Goal: Task Accomplishment & Management: Manage account settings

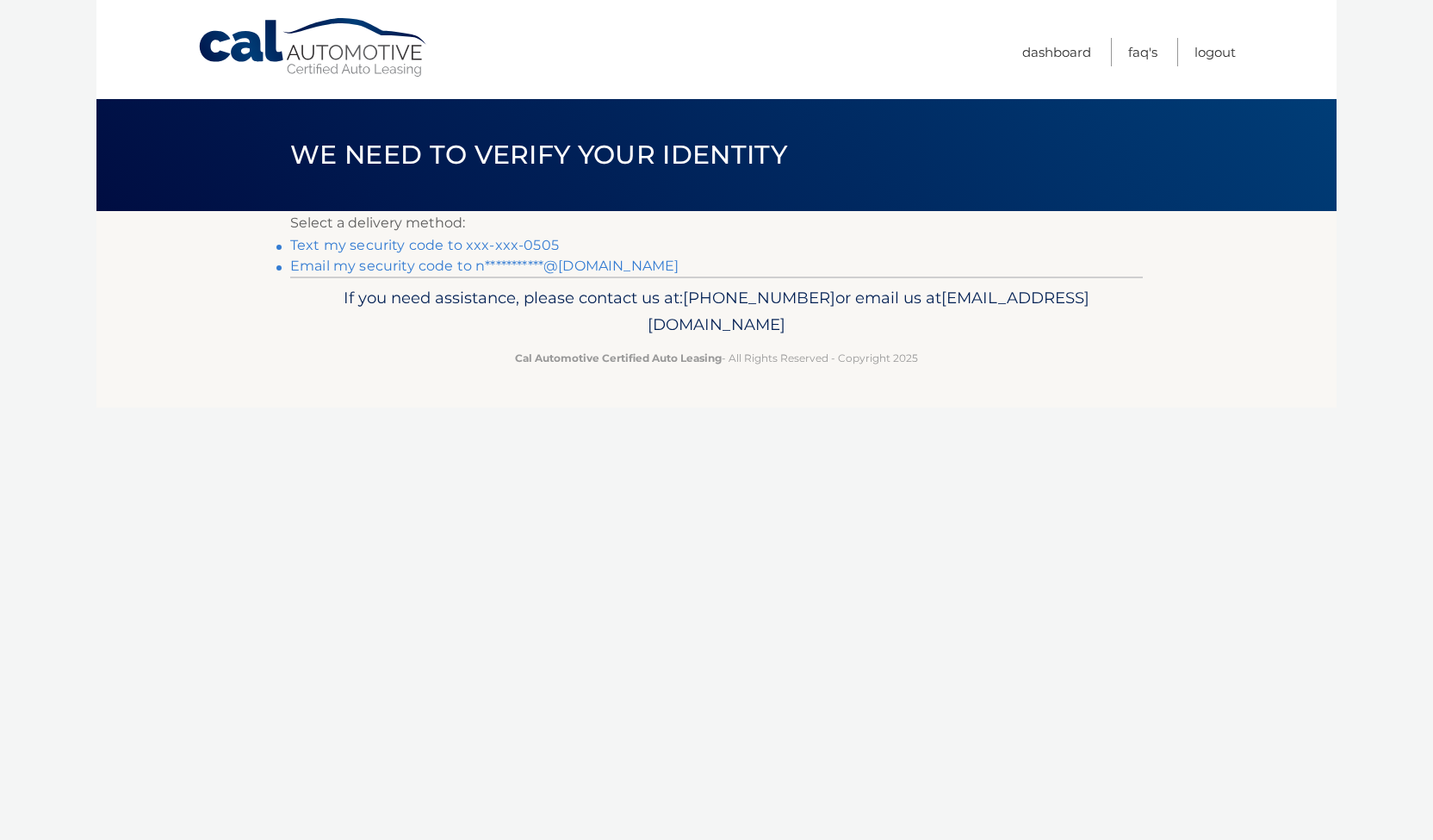
click at [526, 235] on li "Text my security code to xxx-xxx-0505" at bounding box center [716, 245] width 853 height 21
click at [523, 241] on link "Text my security code to xxx-xxx-0505" at bounding box center [424, 244] width 269 height 17
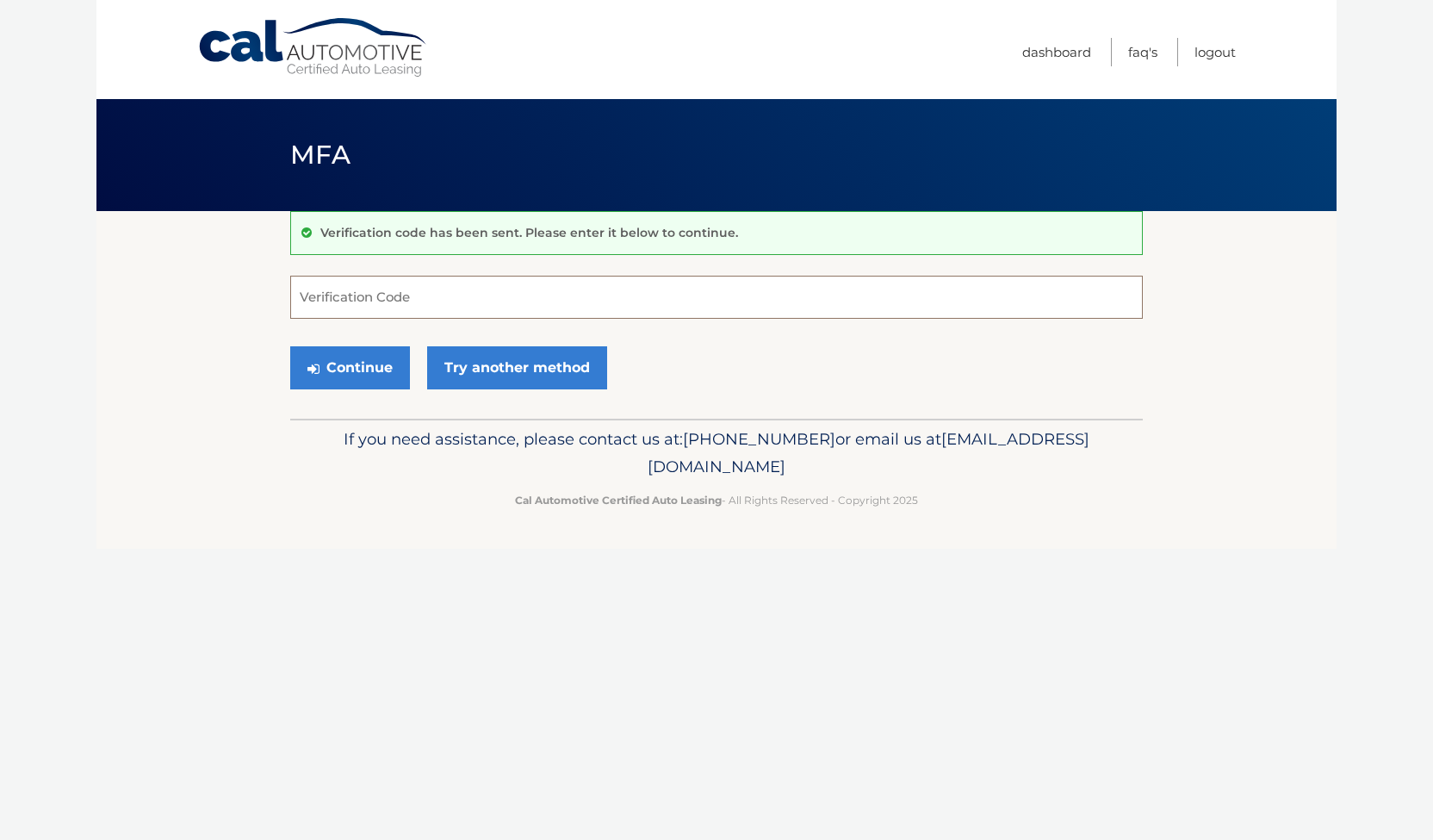
click at [498, 290] on input "Verification Code" at bounding box center [716, 297] width 853 height 43
type input "298267"
click at [399, 352] on button "Continue" at bounding box center [349, 367] width 120 height 43
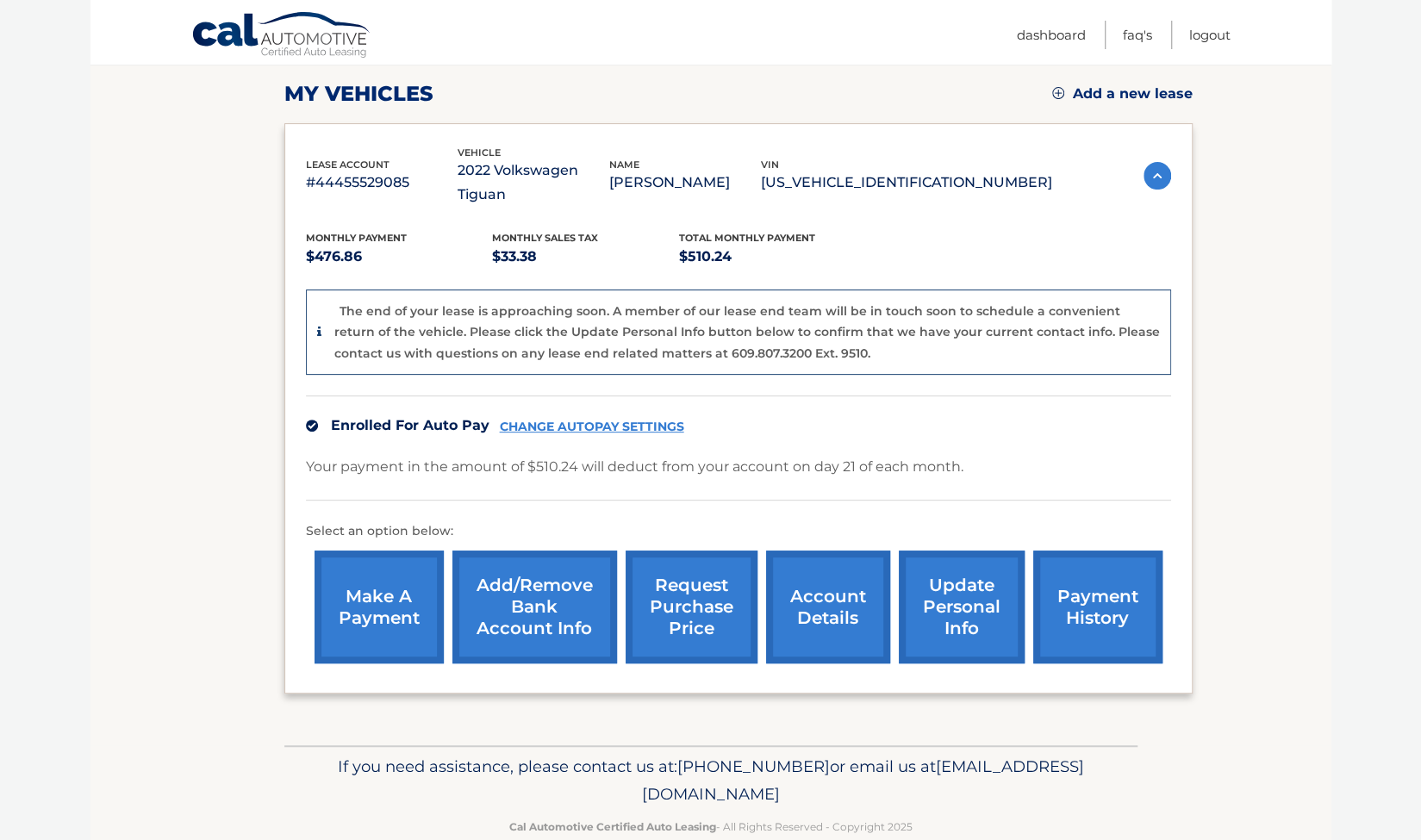
scroll to position [243, 0]
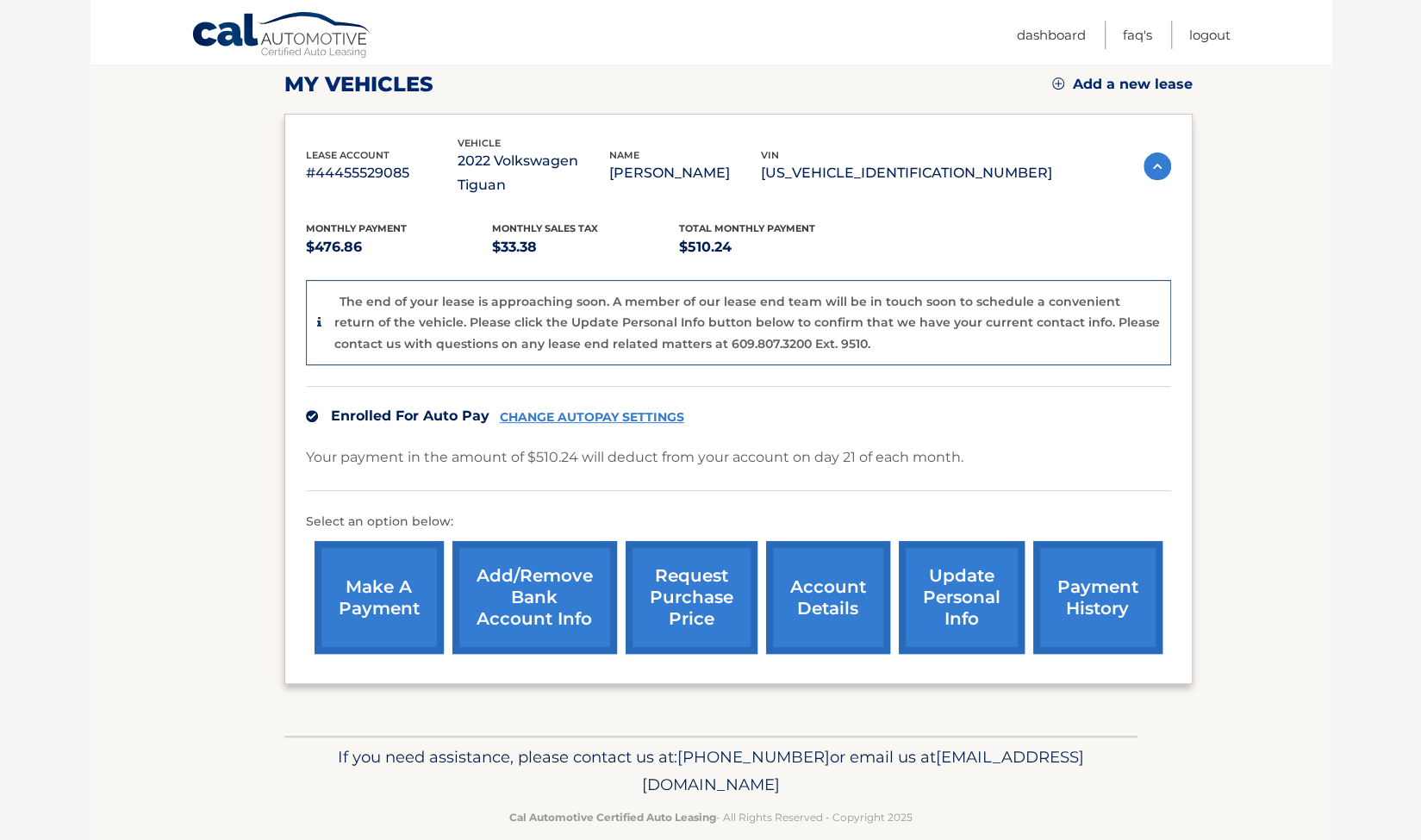
click at [950, 561] on link "update personal info" at bounding box center [962, 597] width 126 height 113
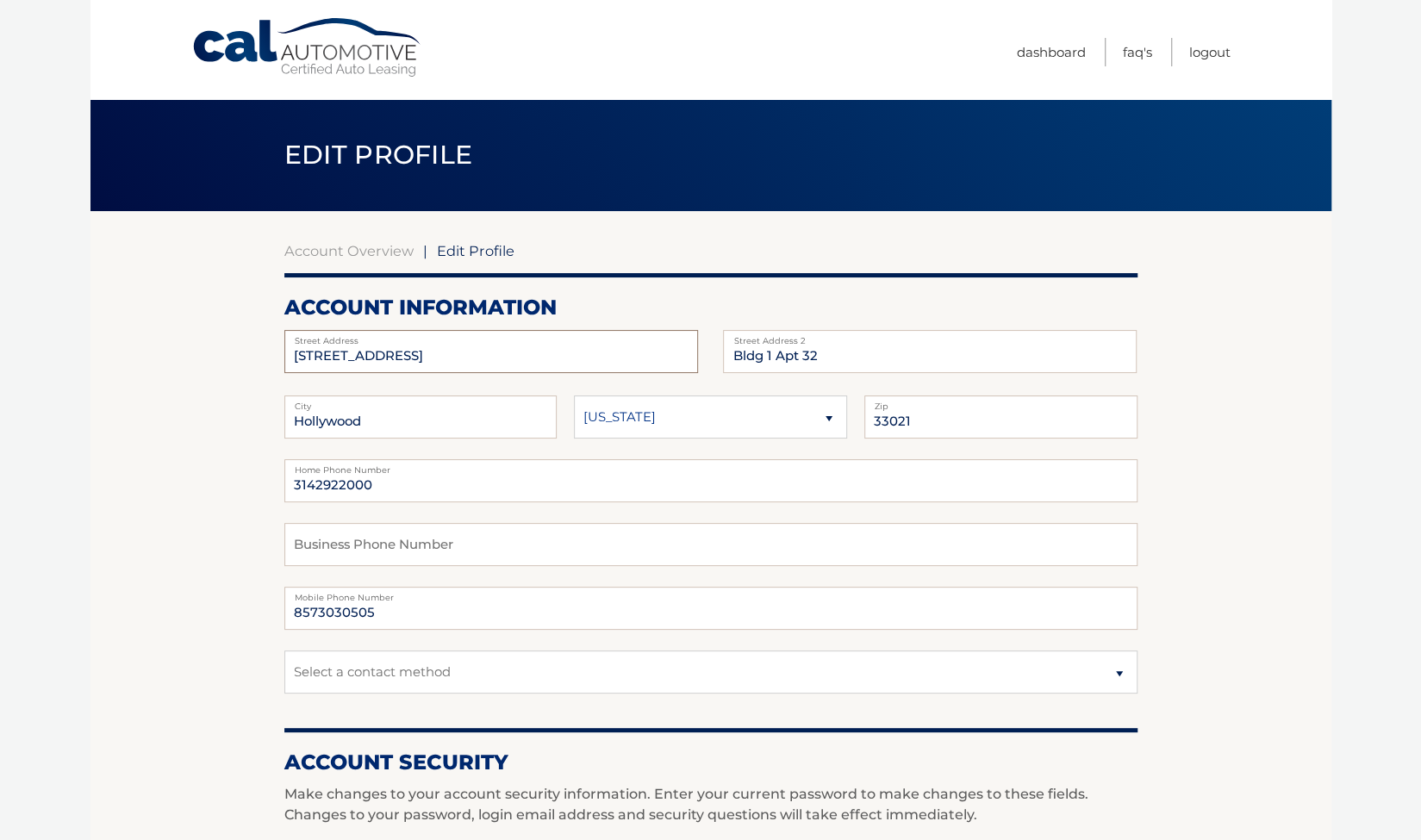
click at [510, 364] on input "812 S Park Rd" at bounding box center [491, 351] width 414 height 43
type input "1181 Northeast 97th Street"
drag, startPoint x: 859, startPoint y: 356, endPoint x: 732, endPoint y: 347, distance: 127.3
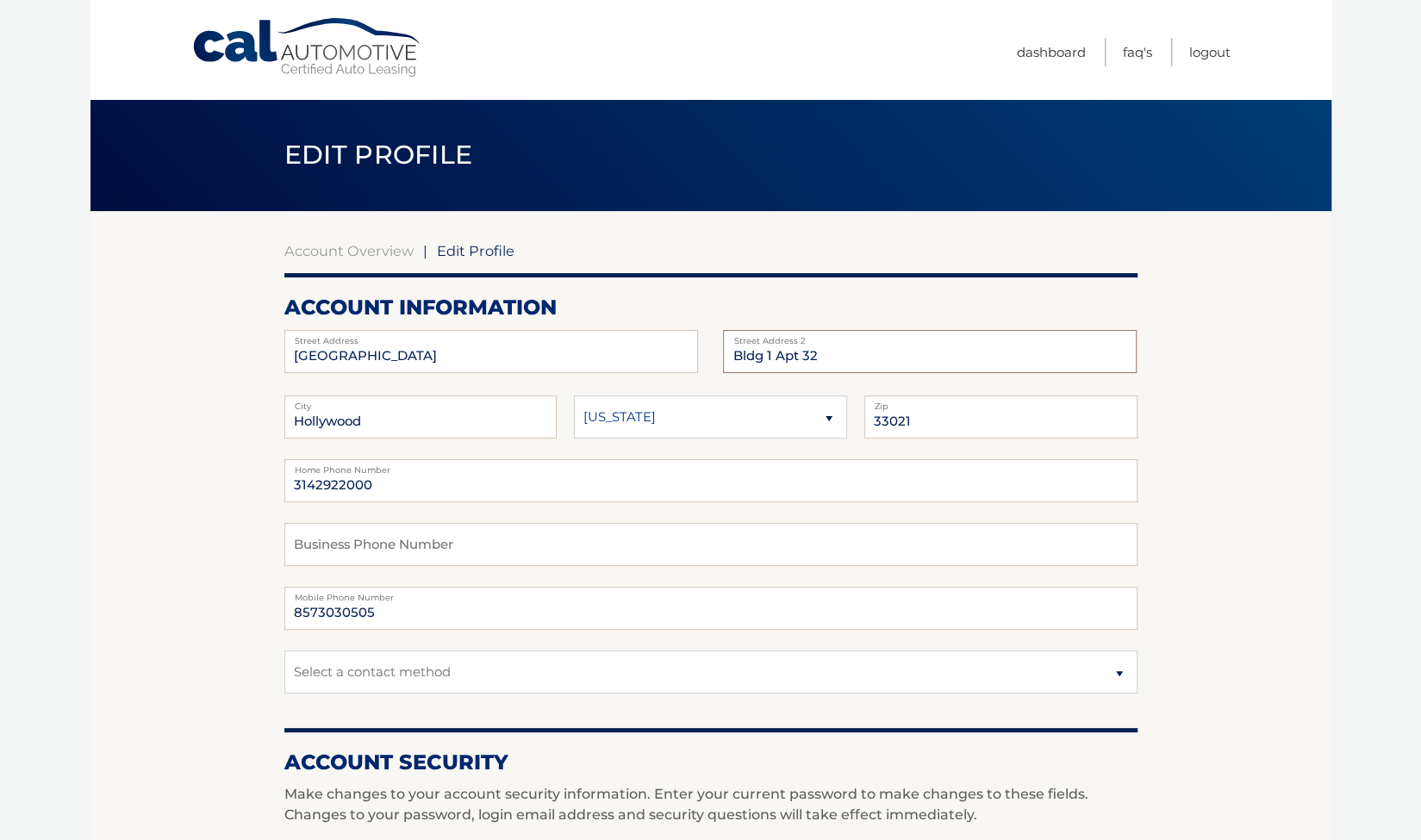
click at [732, 347] on input "Bldg 1 Apt 32" at bounding box center [930, 351] width 414 height 43
click at [391, 423] on input "Hollywood" at bounding box center [421, 416] width 273 height 43
type input "Miami Shores"
click at [907, 422] on input "33021" at bounding box center [1000, 416] width 273 height 43
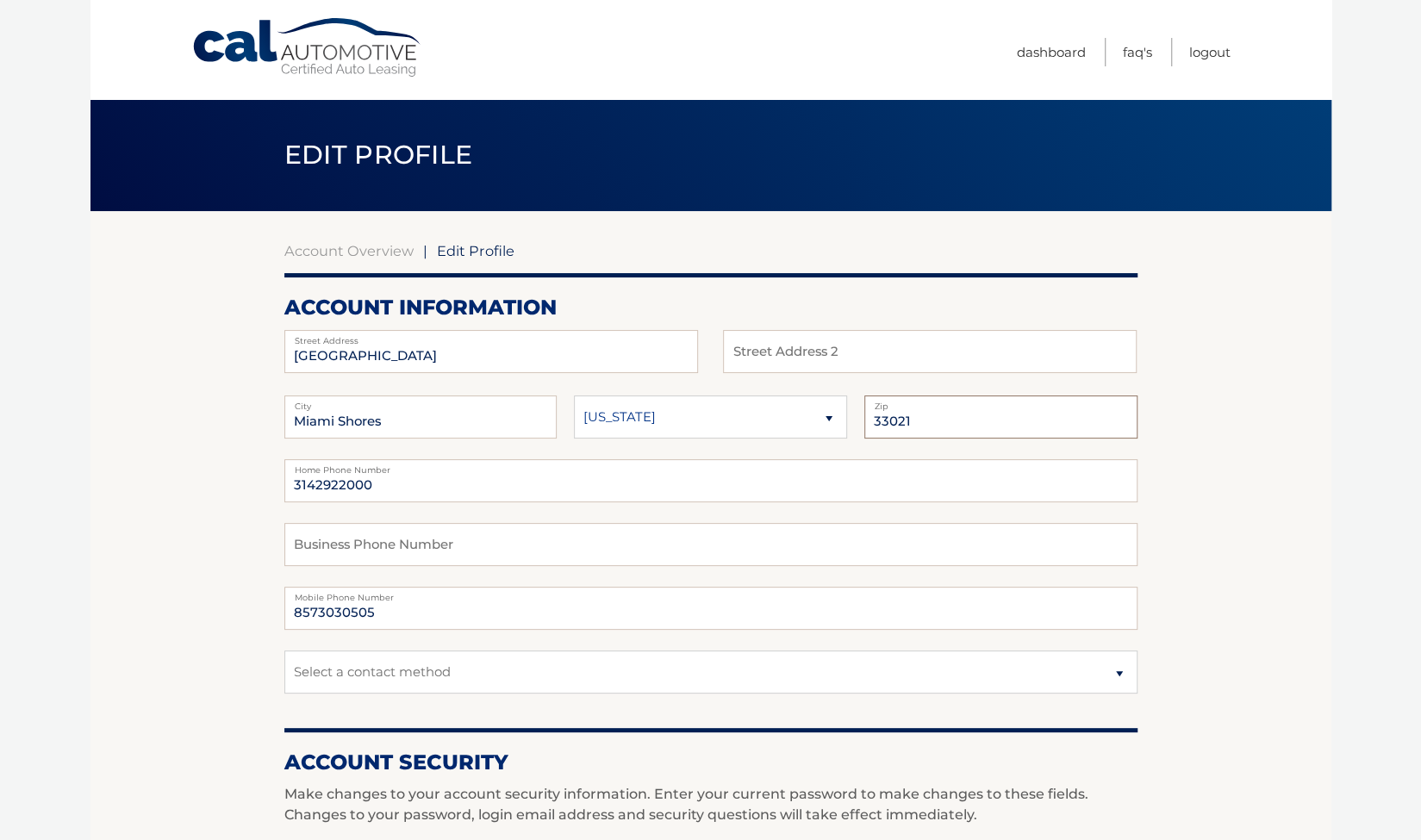
click at [907, 422] on input "33021" at bounding box center [1000, 416] width 273 height 43
type input "33138"
click at [322, 491] on input "3142922000" at bounding box center [711, 480] width 853 height 43
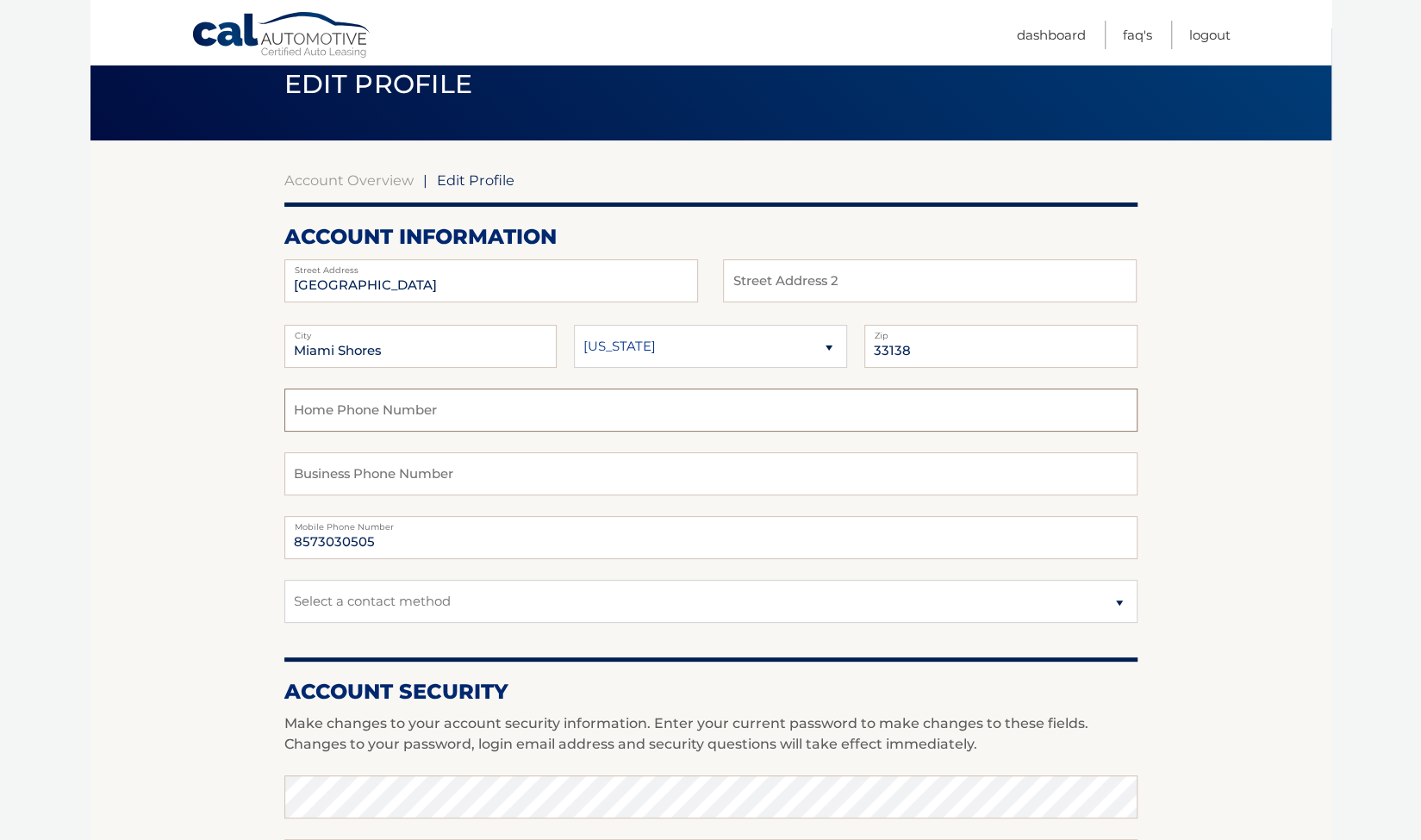
scroll to position [88, 0]
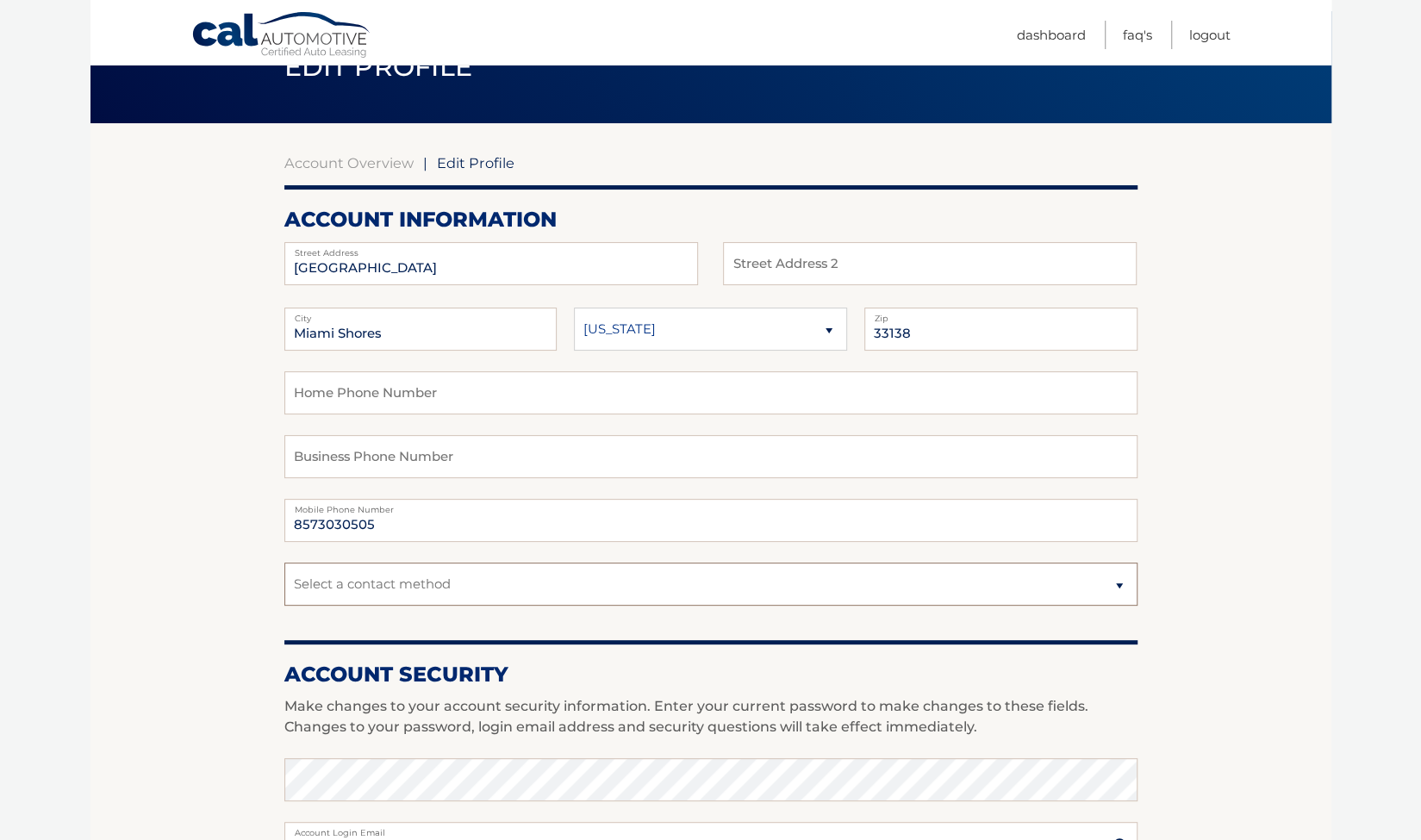
click at [467, 587] on select "Select a contact method Mobile Home" at bounding box center [711, 583] width 853 height 43
select select "1"
click at [285, 562] on select "Select a contact method Mobile Home" at bounding box center [711, 583] width 853 height 43
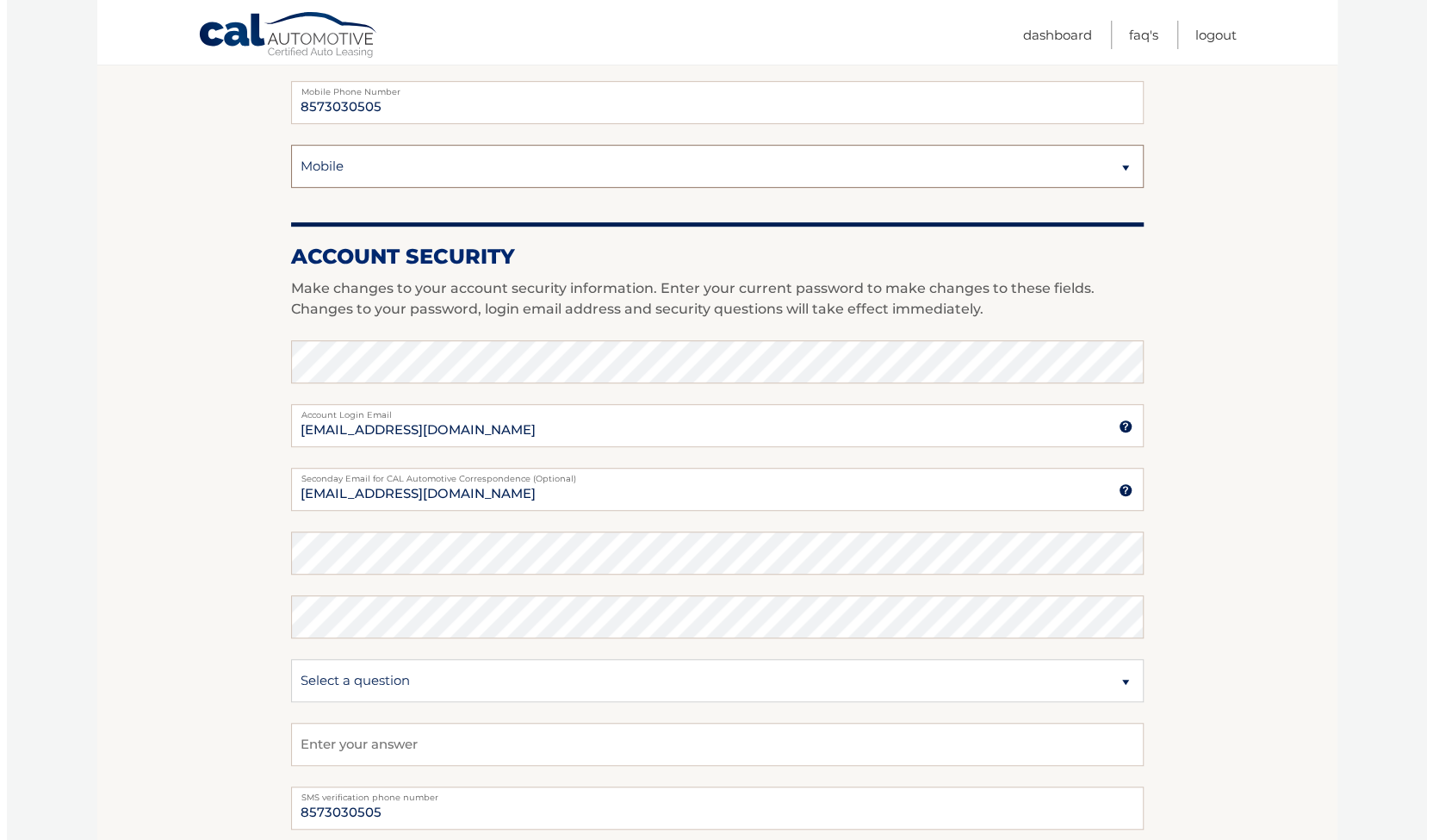
scroll to position [756, 0]
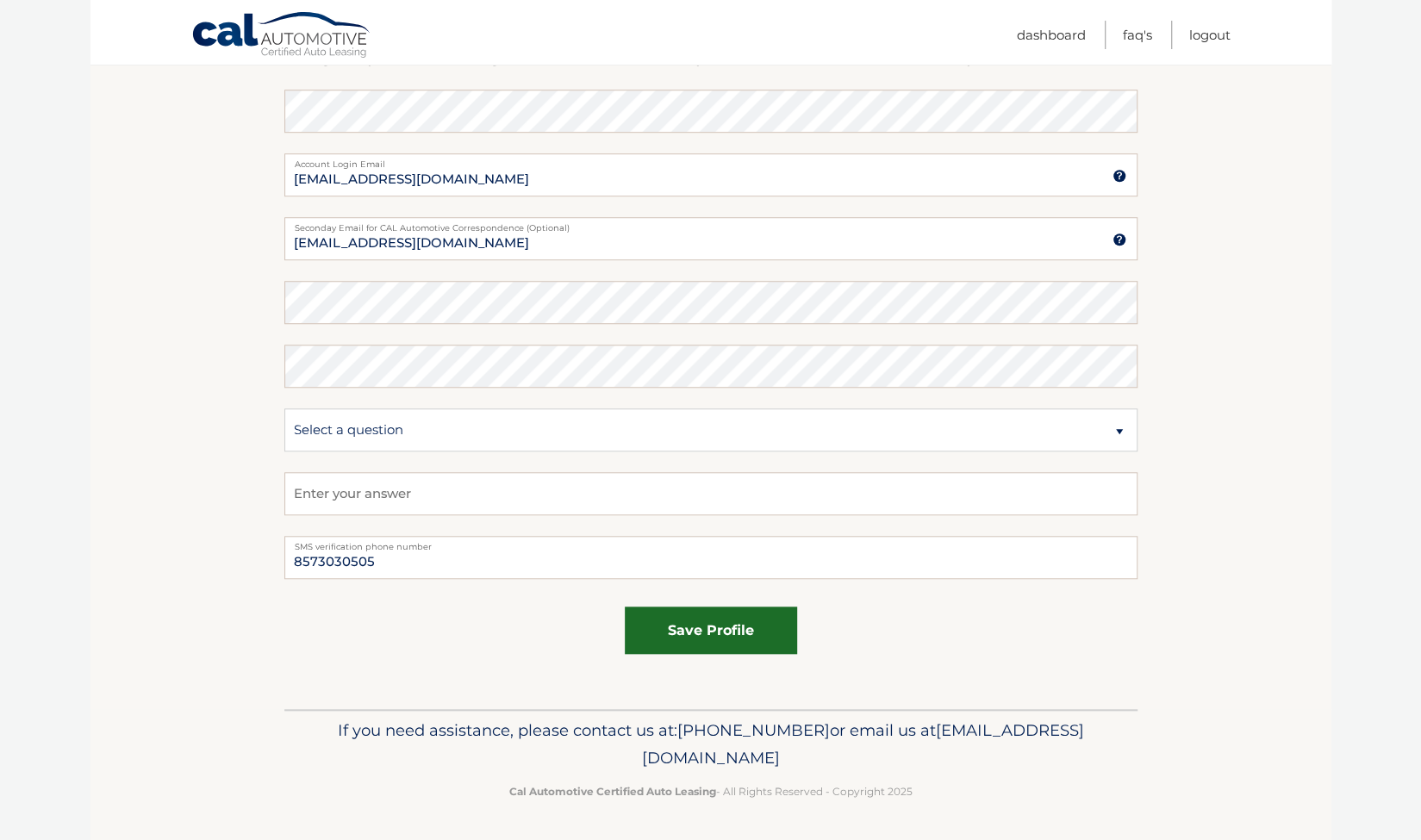
click at [747, 626] on button "save profile" at bounding box center [710, 630] width 173 height 47
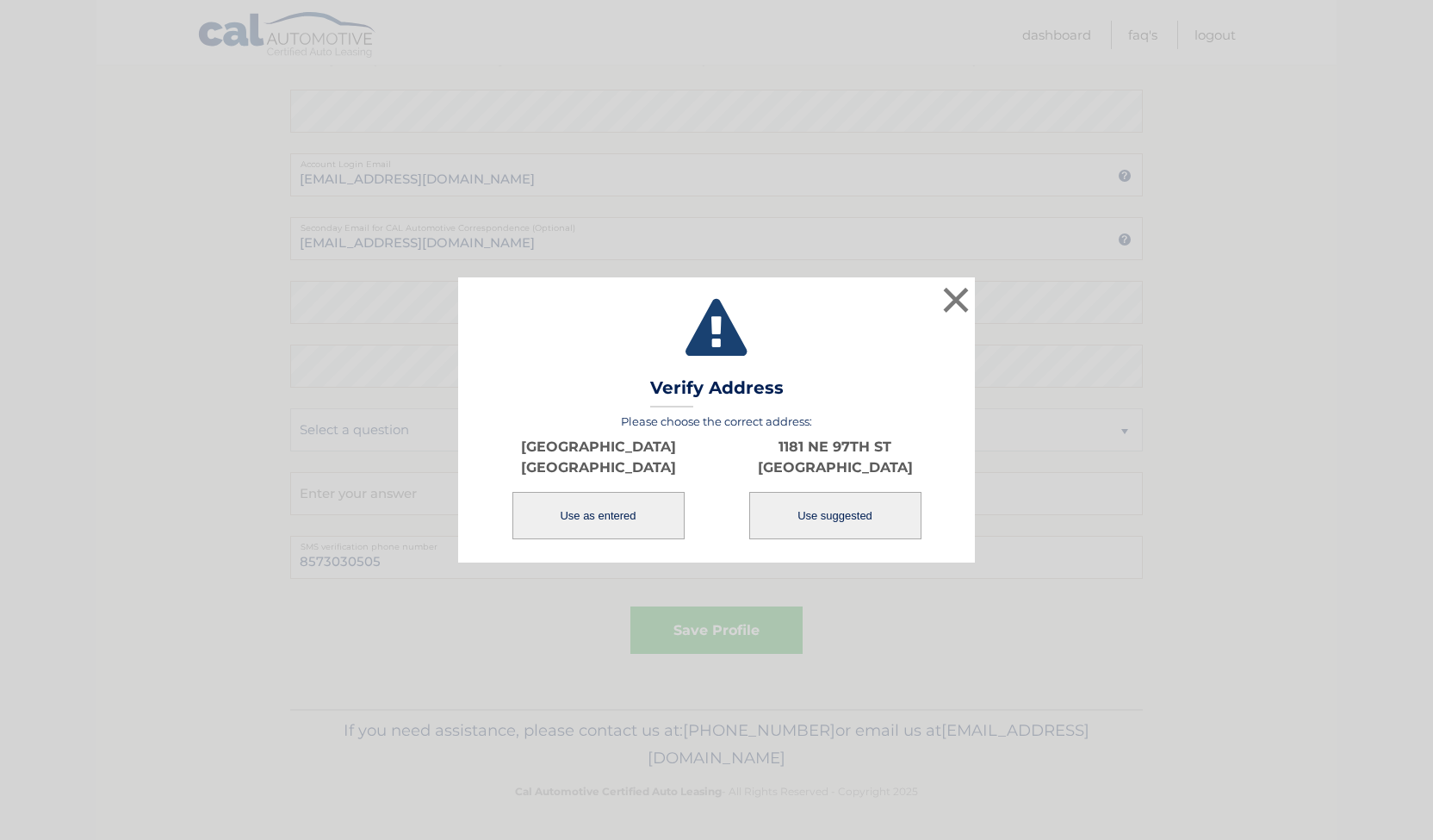
click at [841, 522] on button "Use suggested" at bounding box center [836, 516] width 173 height 47
type input "1181 NE 97TH ST"
type input "MIAMI SHORES"
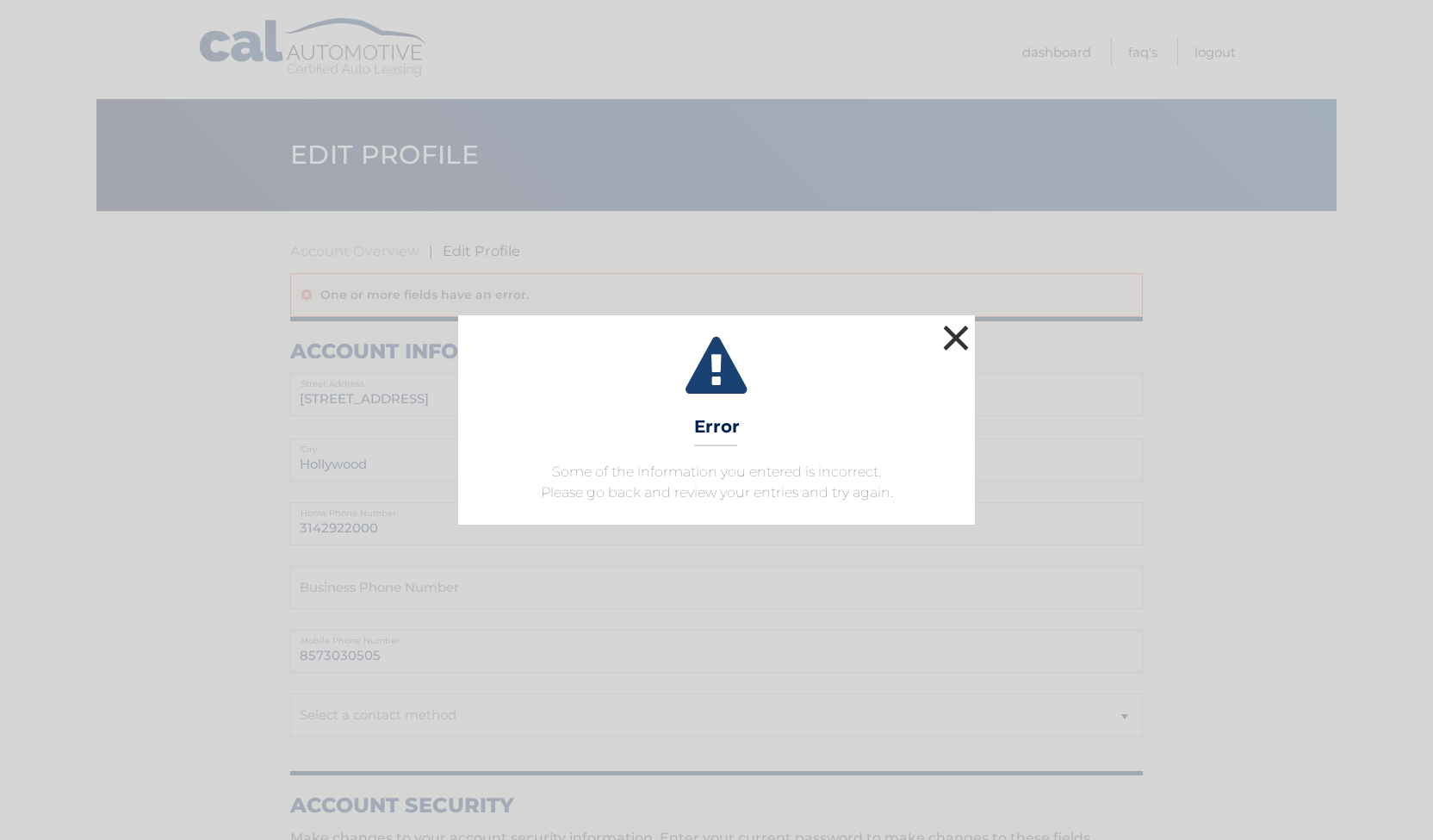
click at [954, 343] on button "×" at bounding box center [956, 337] width 34 height 34
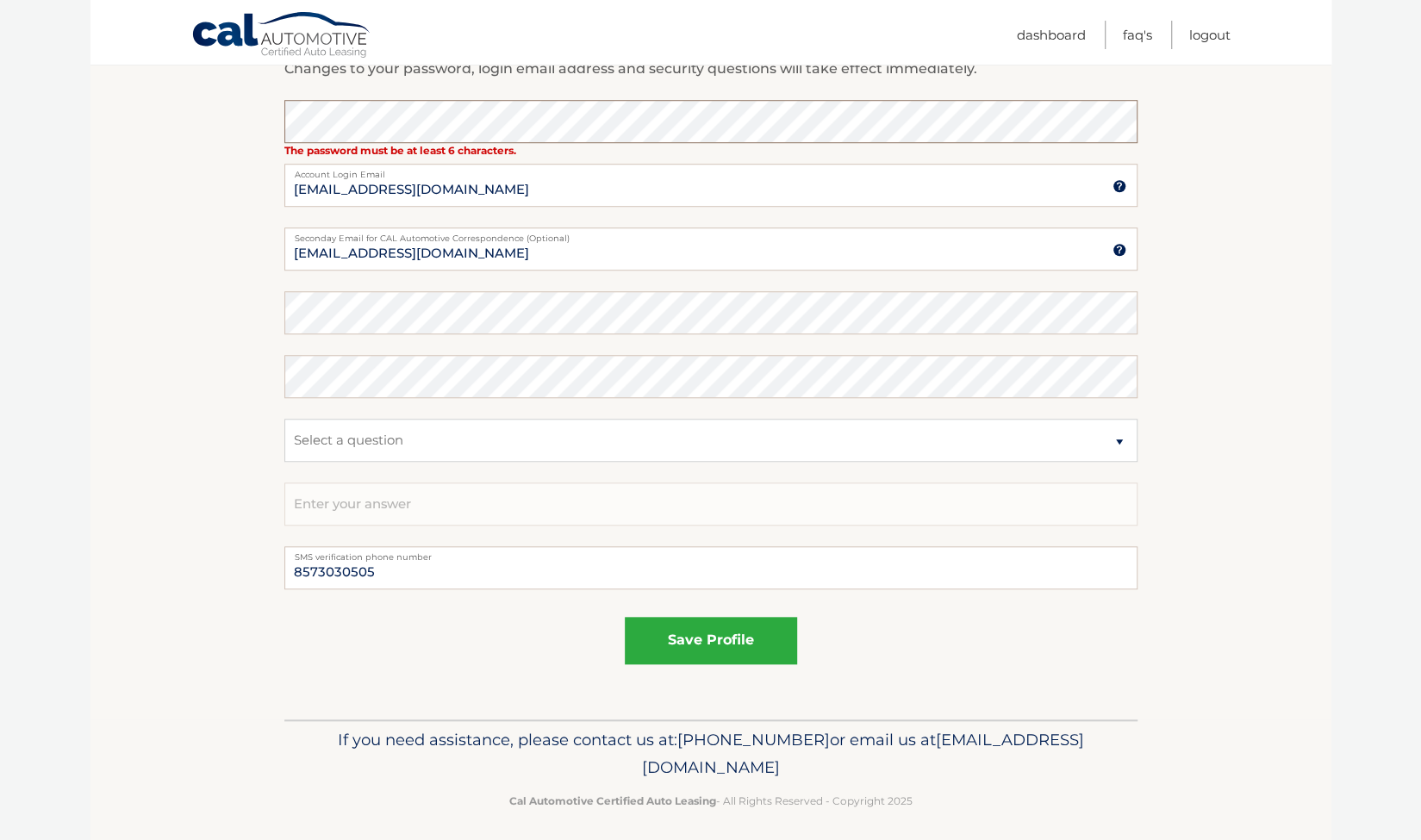
scroll to position [799, 0]
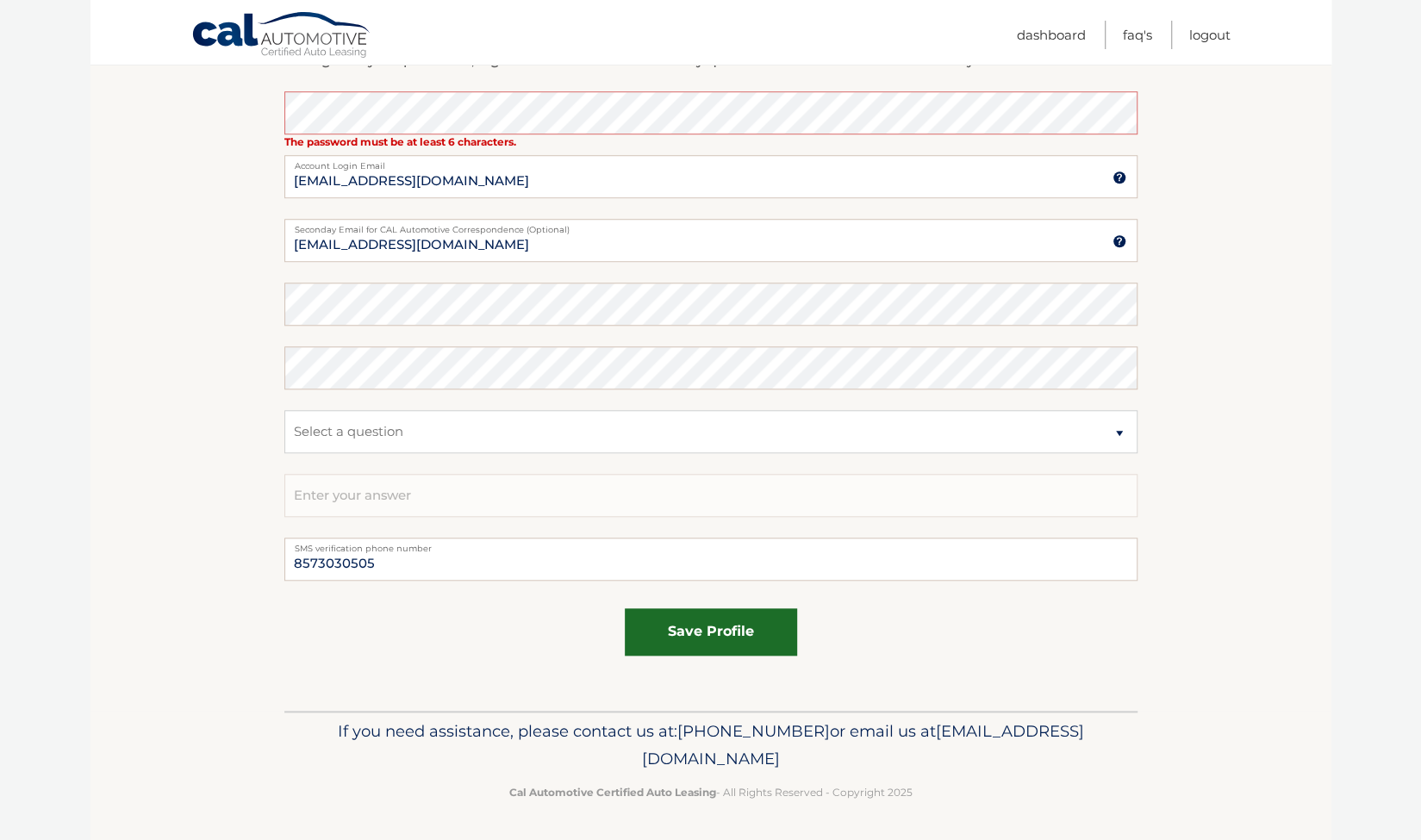
click at [738, 619] on button "save profile" at bounding box center [710, 632] width 173 height 47
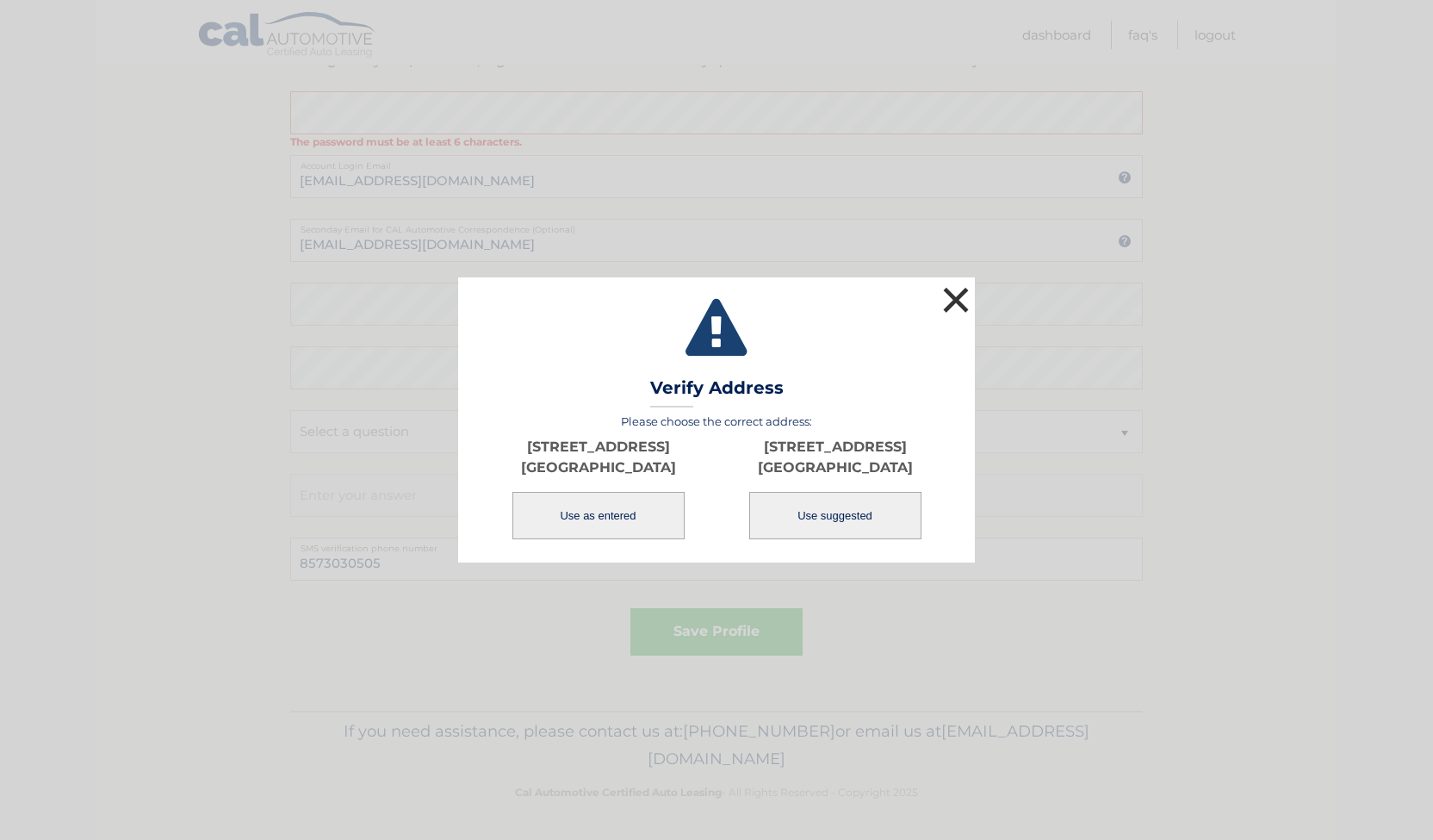
click at [951, 294] on button "×" at bounding box center [956, 300] width 34 height 34
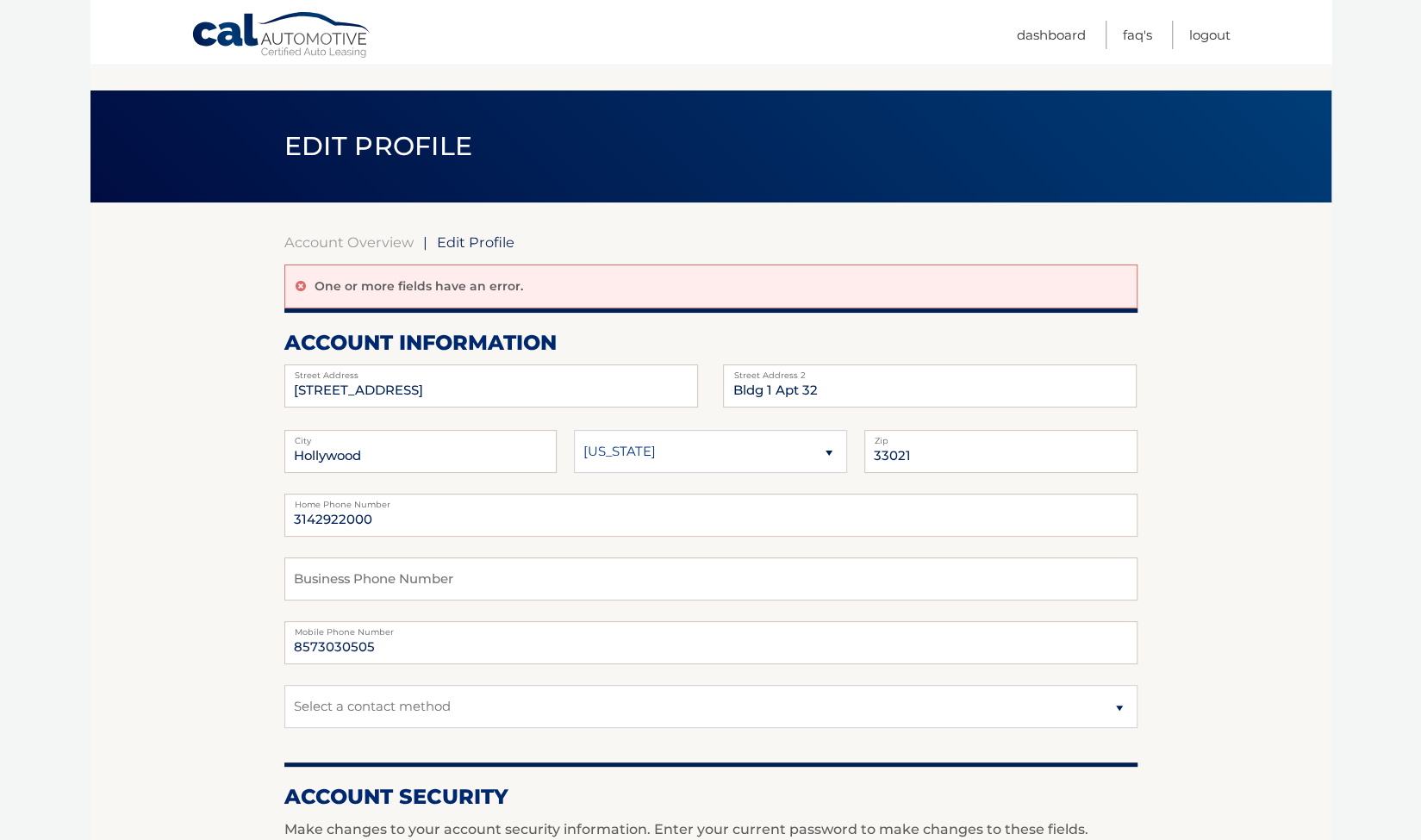
scroll to position [0, 0]
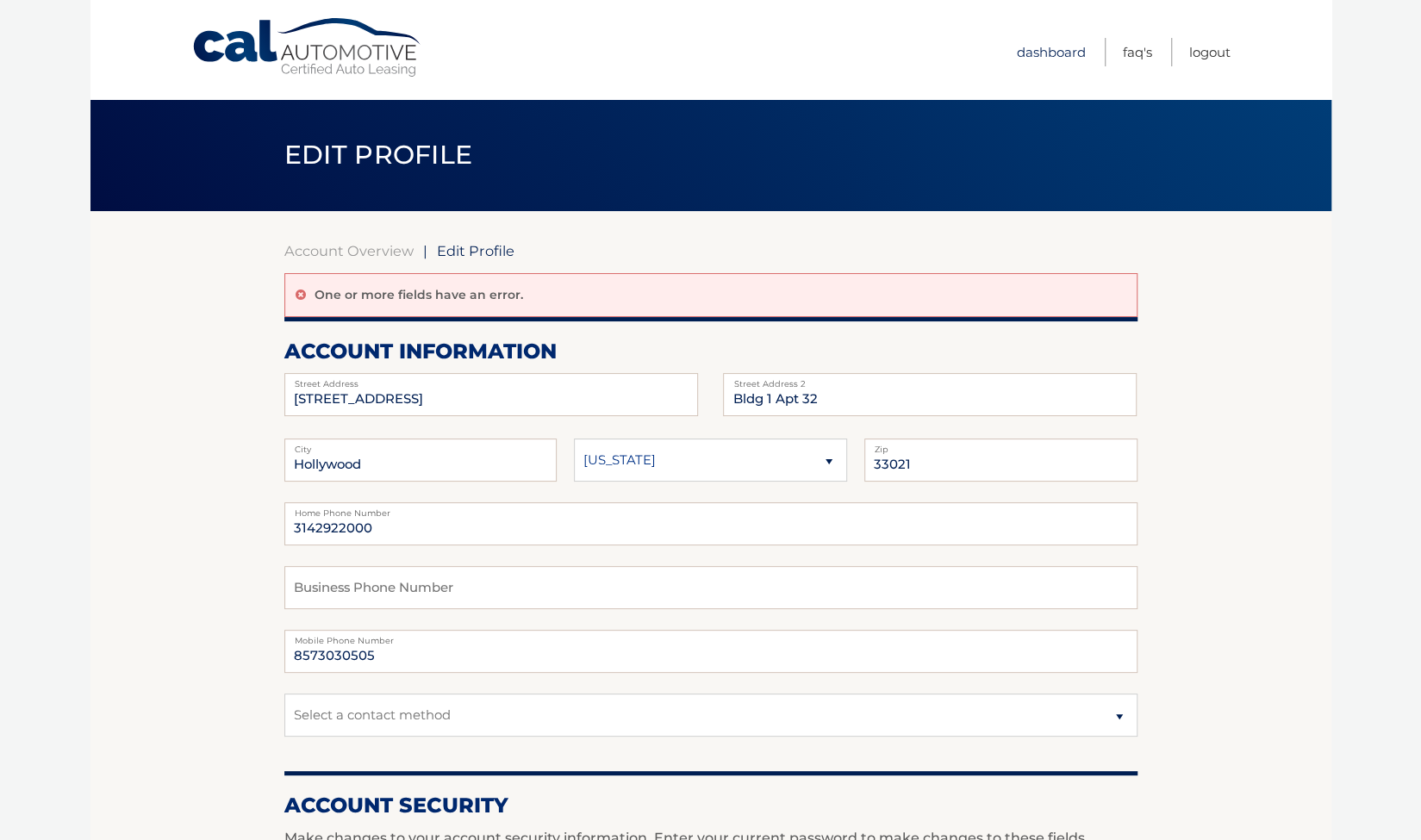
click at [1073, 56] on link "Dashboard" at bounding box center [1050, 52] width 69 height 28
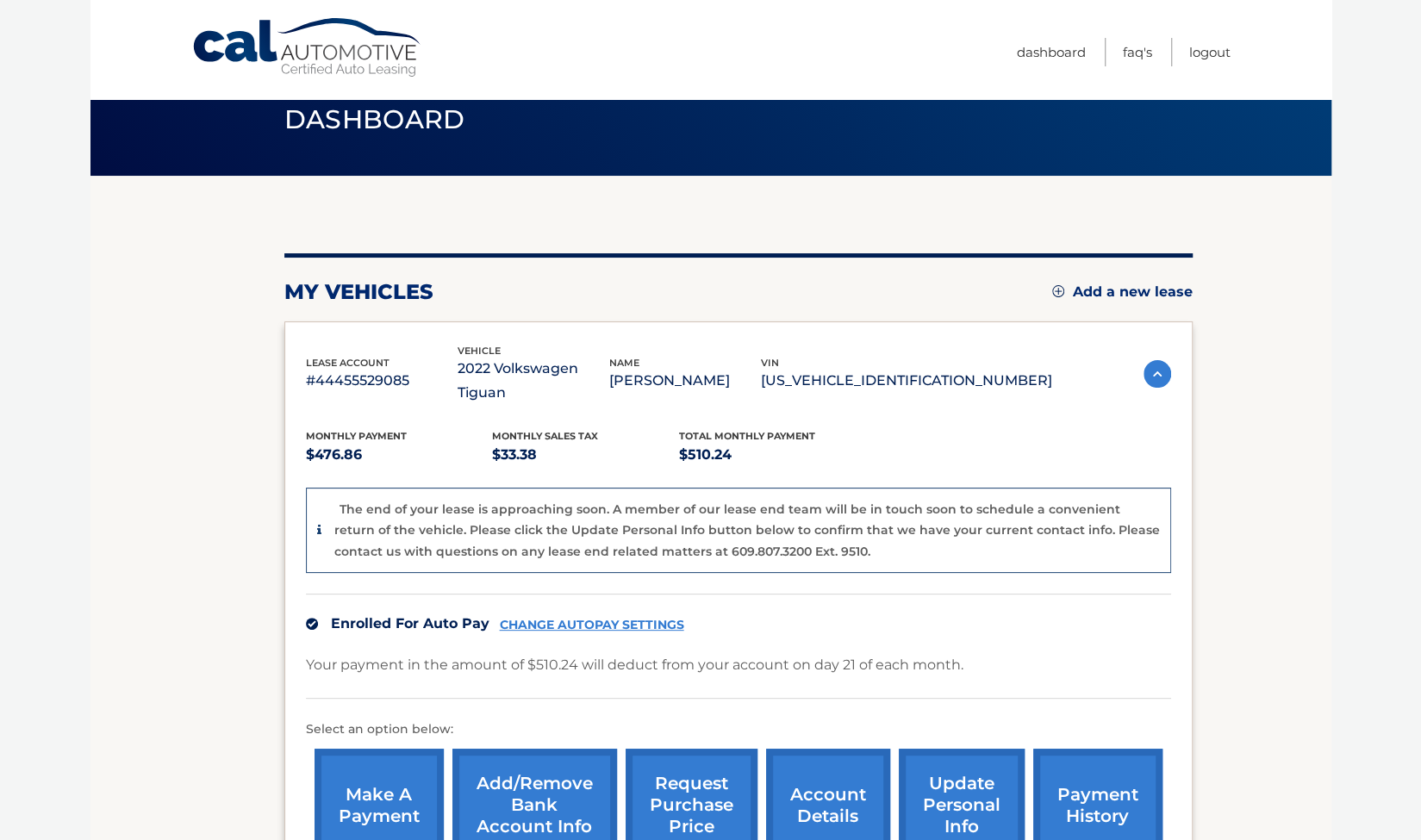
scroll to position [36, 0]
